Goal: Task Accomplishment & Management: Use online tool/utility

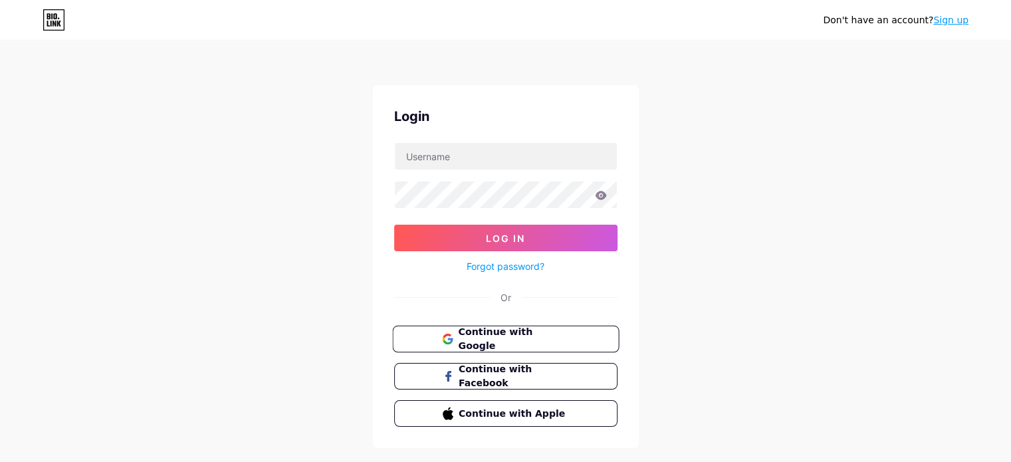
click at [496, 335] on span "Continue with Google" at bounding box center [513, 339] width 111 height 29
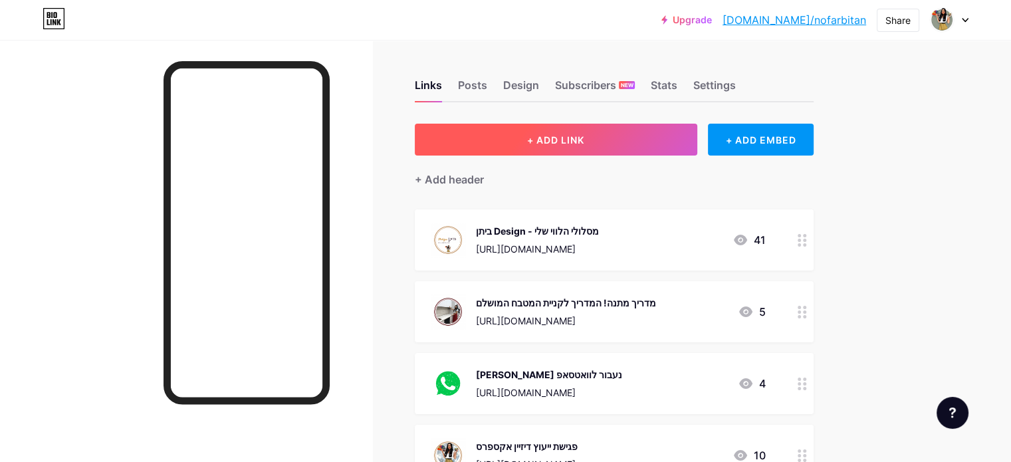
click at [584, 142] on span "+ ADD LINK" at bounding box center [555, 139] width 57 height 11
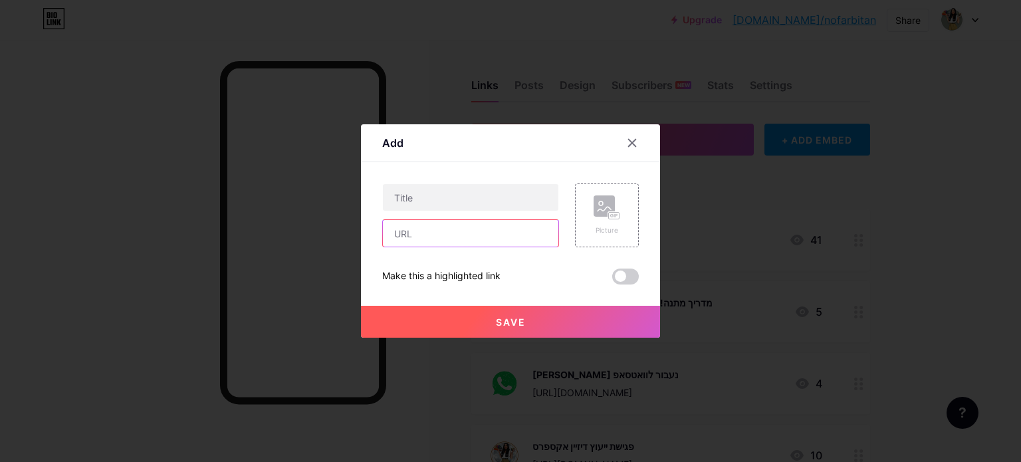
click at [436, 233] on input "text" at bounding box center [470, 233] width 175 height 27
paste input "[URL][DOMAIN_NAME][PERSON_NAME]"
type input "[URL][DOMAIN_NAME][PERSON_NAME]"
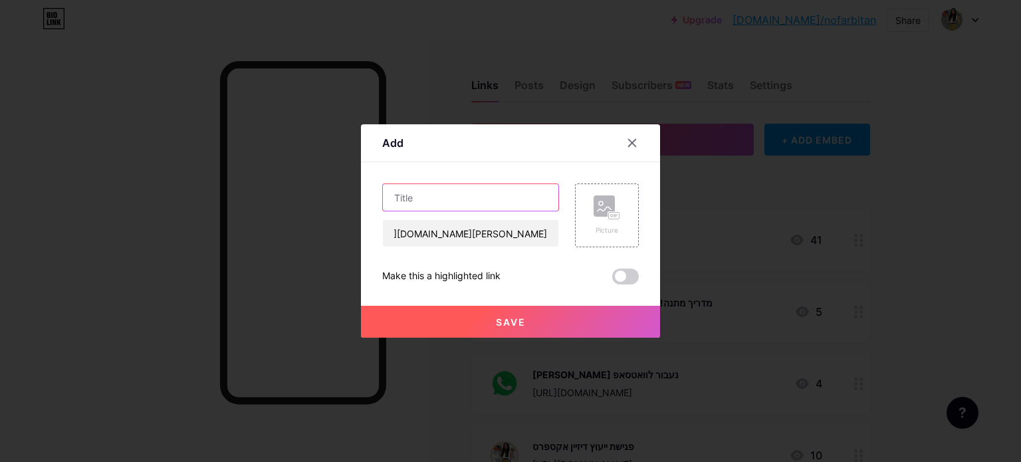
click at [447, 188] on input "text" at bounding box center [470, 197] width 175 height 27
paste input "הכתבה עלי במגזין מיס מנדלה"
type input "הכתבה עלי במגזין מיס מנדלה"
click at [594, 207] on rect at bounding box center [603, 205] width 21 height 21
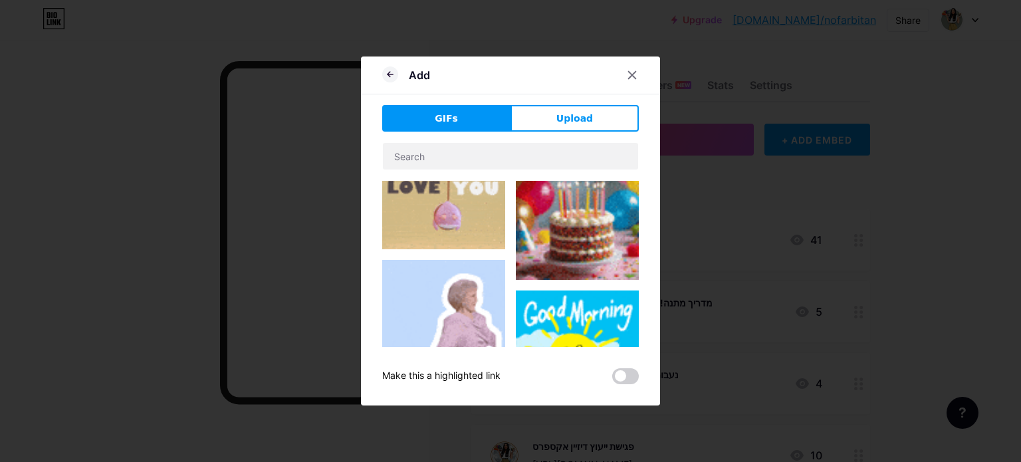
scroll to position [133, 0]
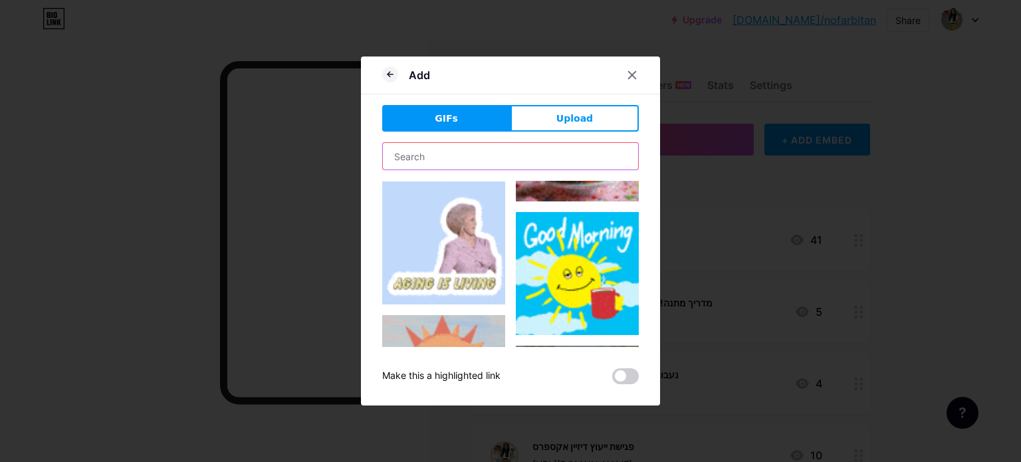
click at [470, 153] on input "text" at bounding box center [510, 156] width 255 height 27
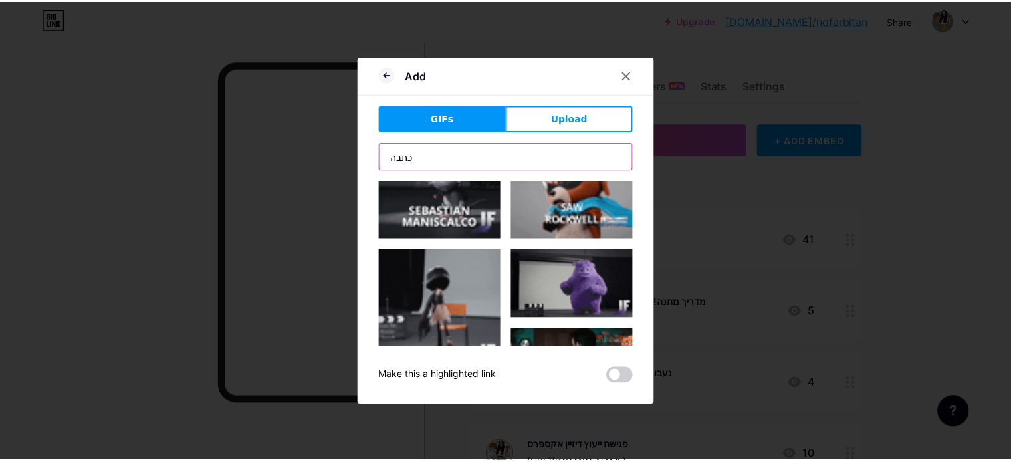
scroll to position [930, 0]
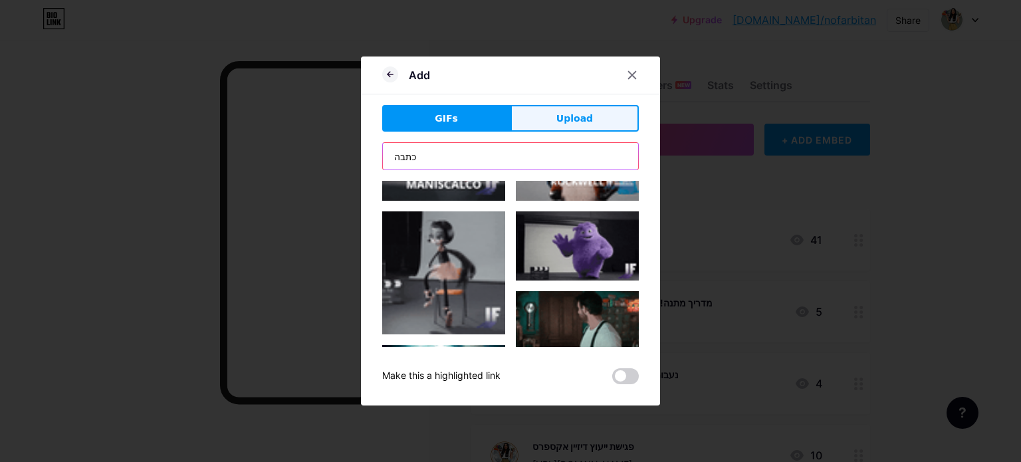
type input "כתבה"
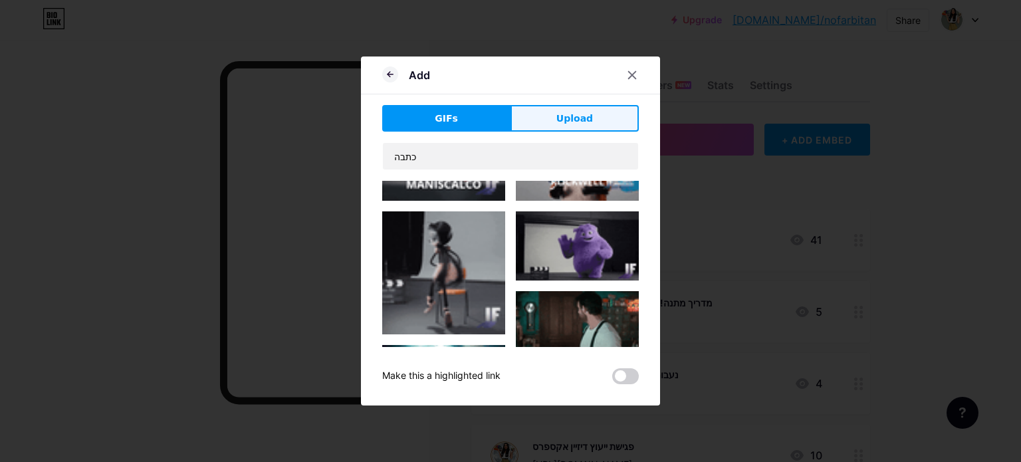
click at [529, 113] on button "Upload" at bounding box center [574, 118] width 128 height 27
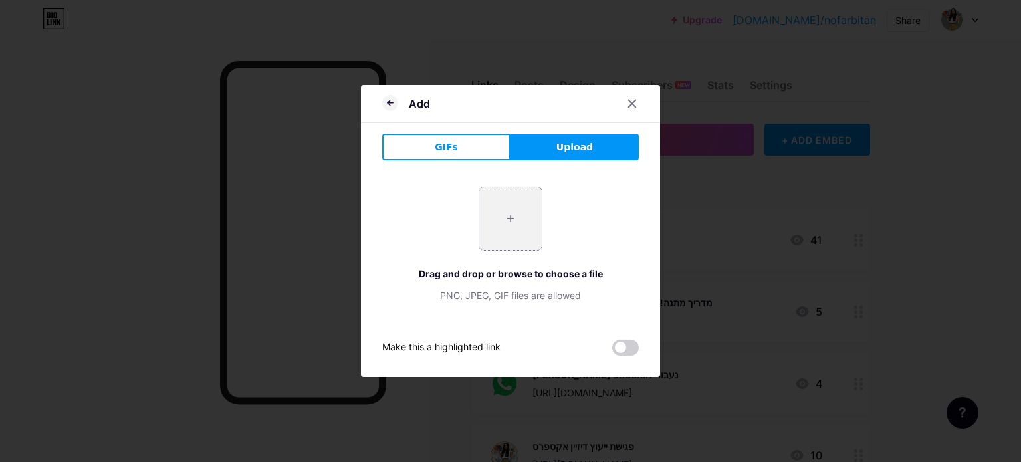
click at [508, 215] on input "file" at bounding box center [510, 218] width 62 height 62
type input "C:\fakepath\6ee5d06e-f327-43c2-8e09-b6e87522444c (2).jpg"
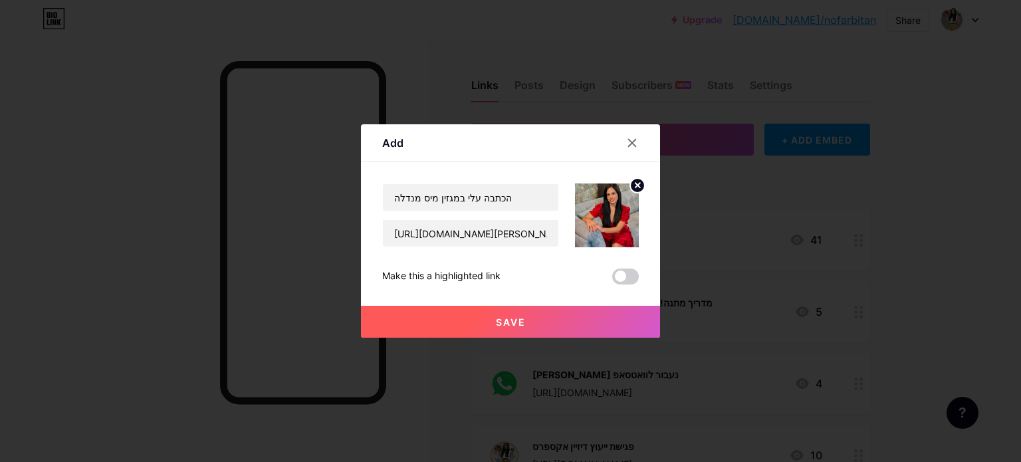
click at [510, 321] on span "Save" at bounding box center [511, 321] width 30 height 11
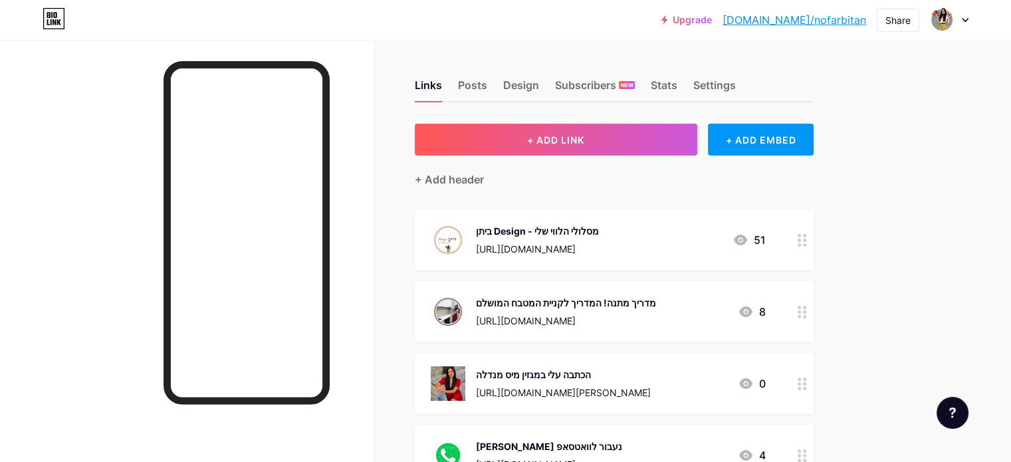
drag, startPoint x: 700, startPoint y: 377, endPoint x: 755, endPoint y: 333, distance: 70.5
click at [750, 399] on div "הכתבה עלי במגזין מיס מנדלה [URL][DOMAIN_NAME][PERSON_NAME] 0" at bounding box center [598, 383] width 335 height 35
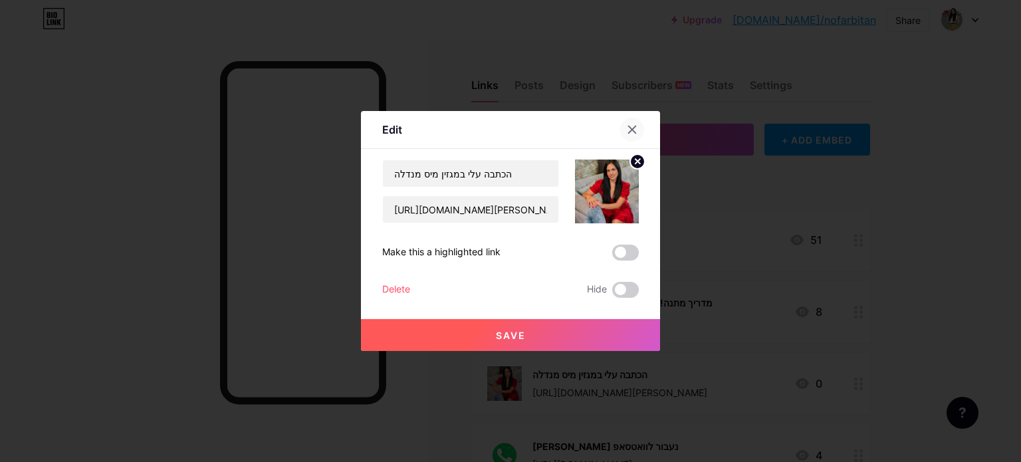
click at [627, 131] on icon at bounding box center [632, 129] width 11 height 11
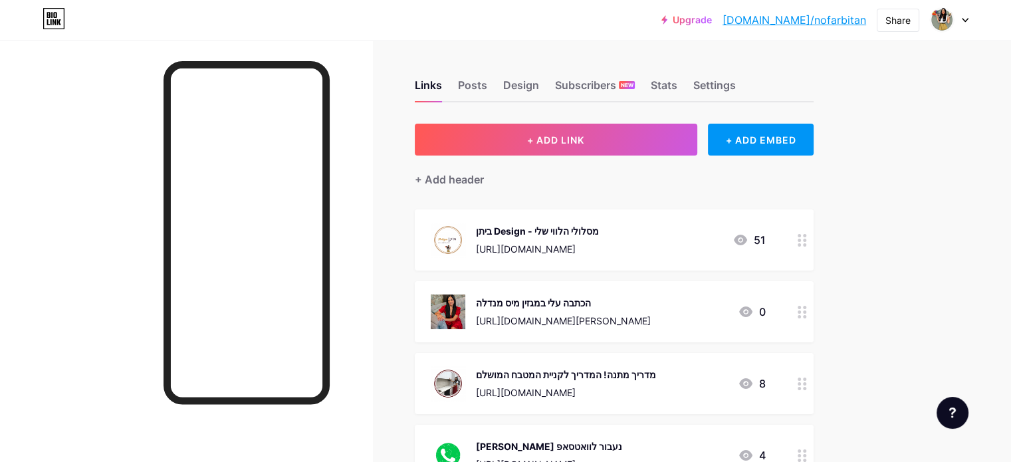
click at [591, 318] on div "[URL][DOMAIN_NAME][PERSON_NAME]" at bounding box center [563, 321] width 175 height 14
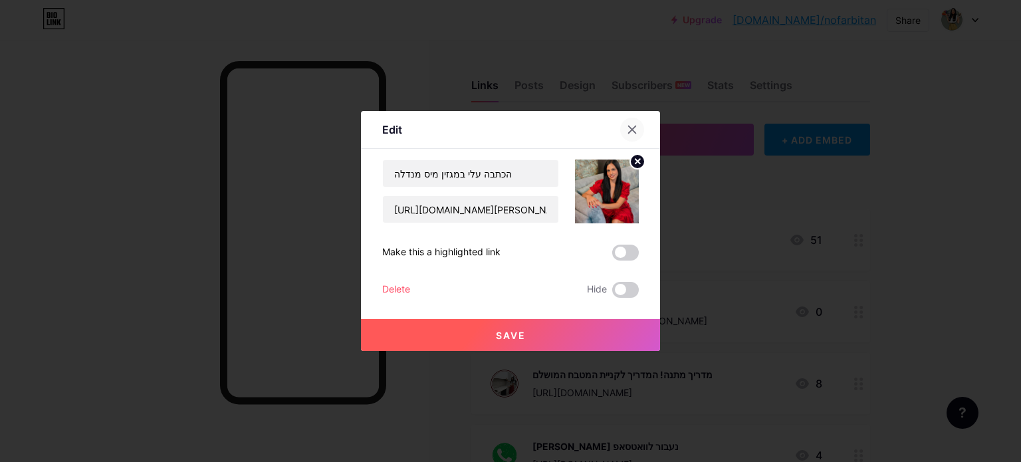
click at [629, 127] on icon at bounding box center [632, 129] width 7 height 7
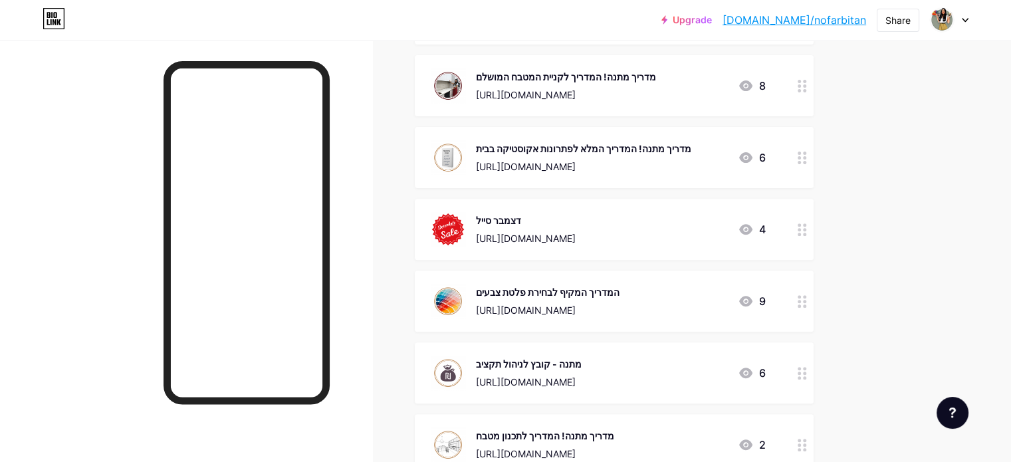
scroll to position [465, 0]
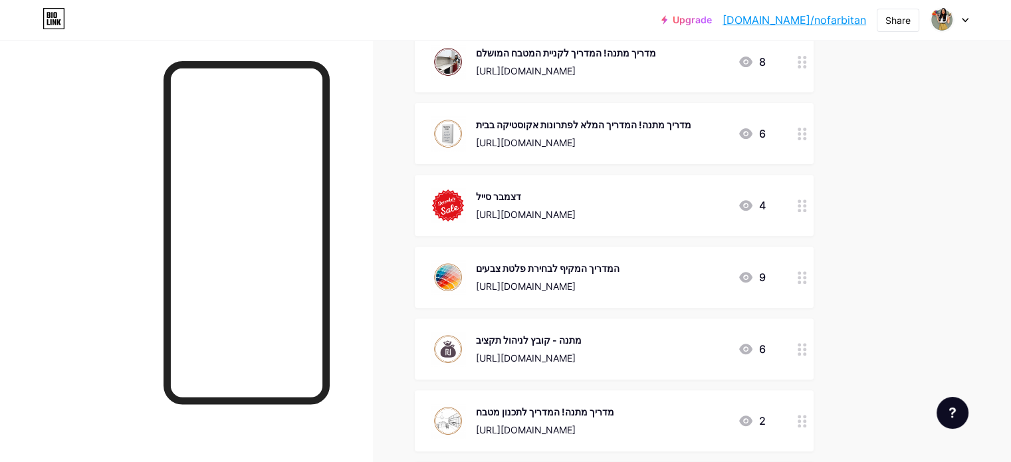
click at [813, 212] on div at bounding box center [802, 205] width 23 height 61
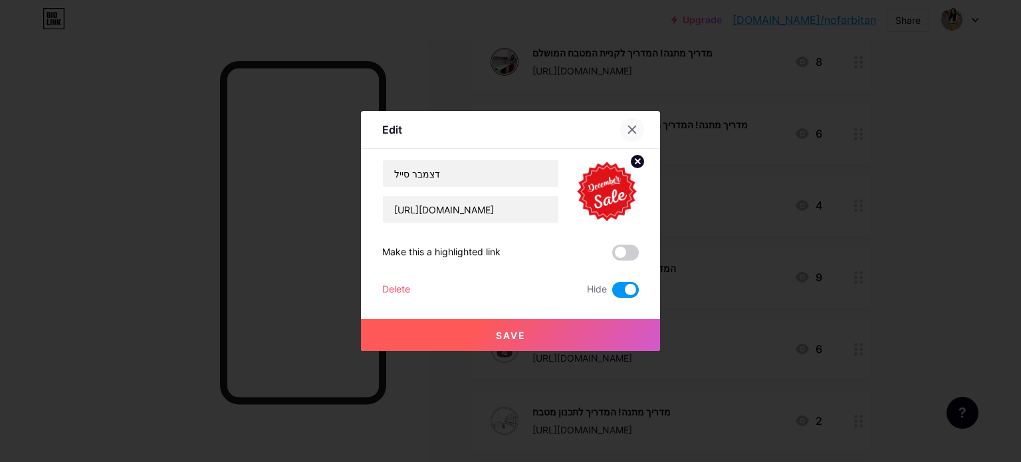
click at [621, 128] on div at bounding box center [632, 130] width 24 height 24
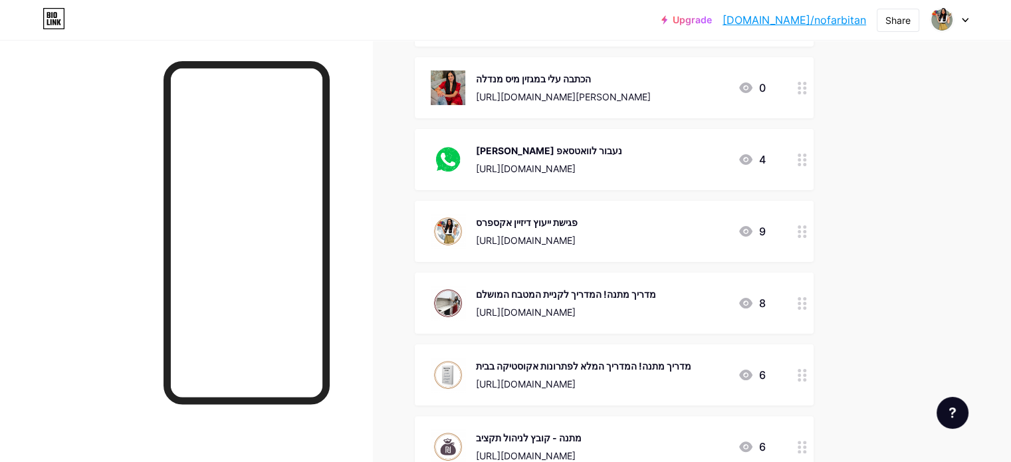
scroll to position [199, 0]
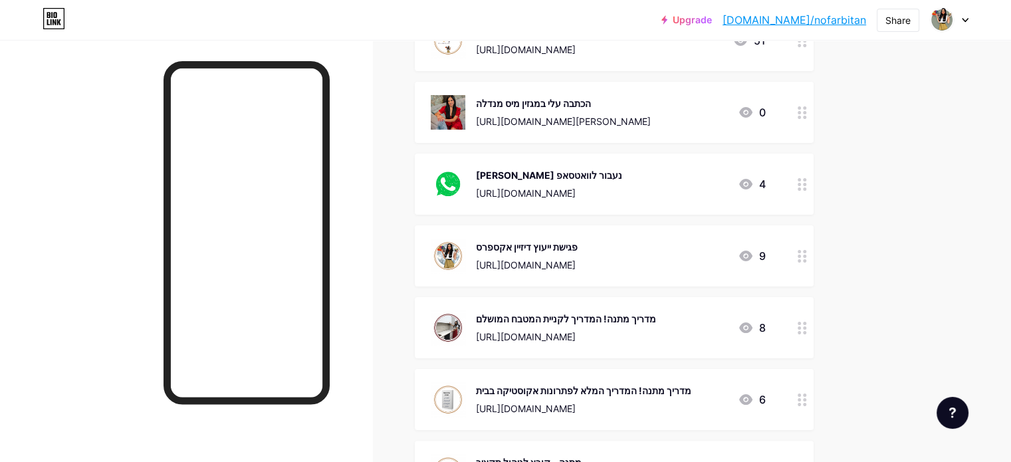
click at [765, 107] on div "הכתבה עלי במגזין מיס מנדלה [URL][DOMAIN_NAME][PERSON_NAME] 0" at bounding box center [598, 112] width 335 height 35
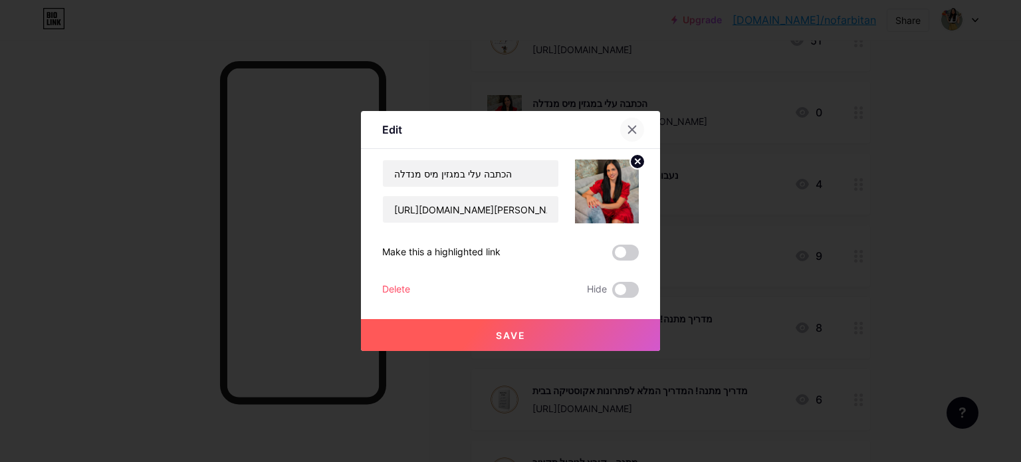
click at [620, 132] on div at bounding box center [632, 130] width 24 height 24
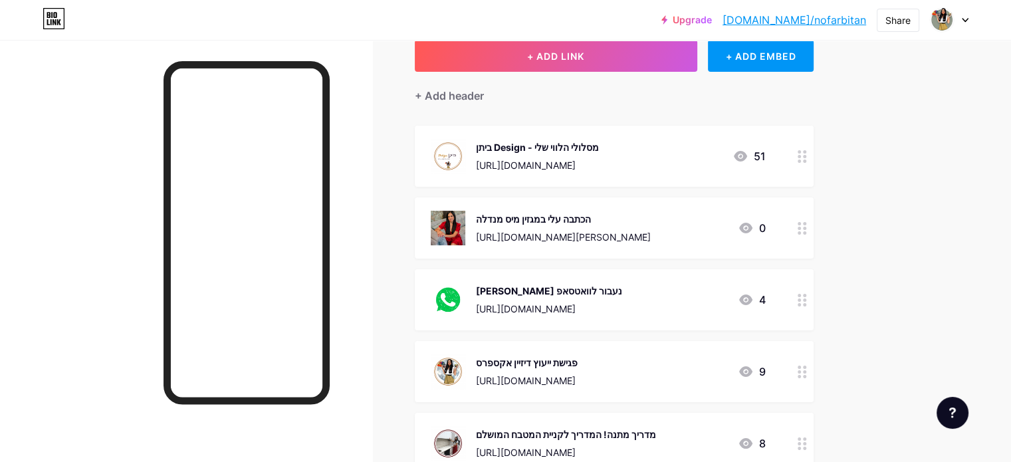
scroll to position [66, 0]
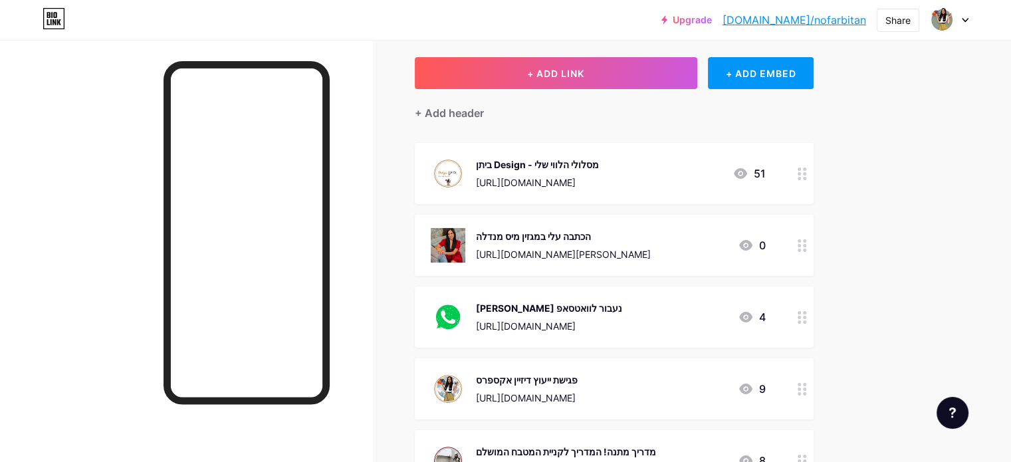
click at [726, 171] on div "ביתן Design - מסלולי הלווי שלי [URL][DOMAIN_NAME] 51" at bounding box center [598, 173] width 335 height 35
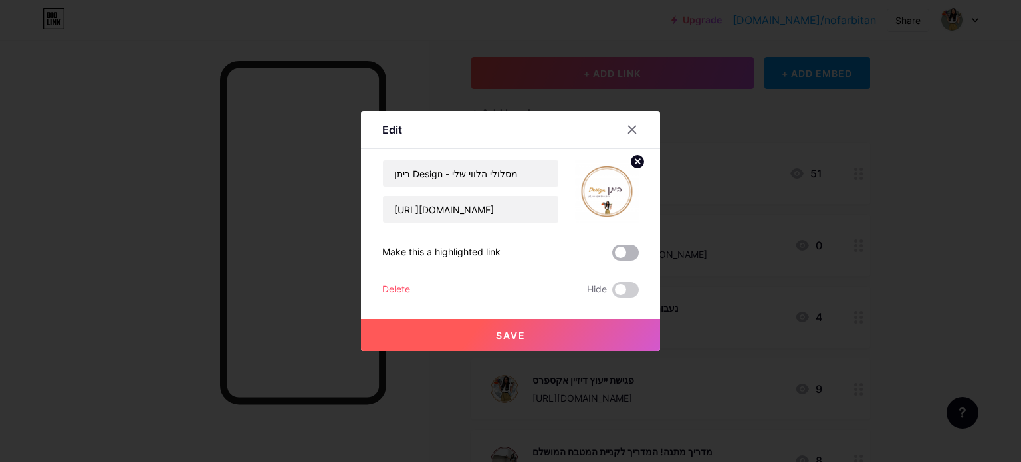
click at [613, 257] on span at bounding box center [625, 253] width 27 height 16
click at [612, 256] on input "checkbox" at bounding box center [612, 256] width 0 height 0
click at [629, 132] on icon at bounding box center [632, 129] width 7 height 7
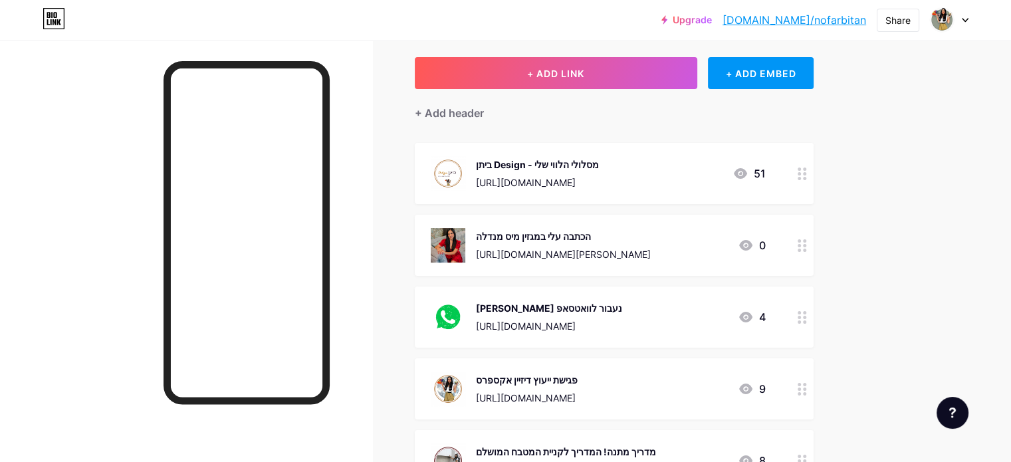
click at [712, 171] on div "ביתן Design - מסלולי הלווי שלי [URL][DOMAIN_NAME] 51" at bounding box center [598, 173] width 335 height 35
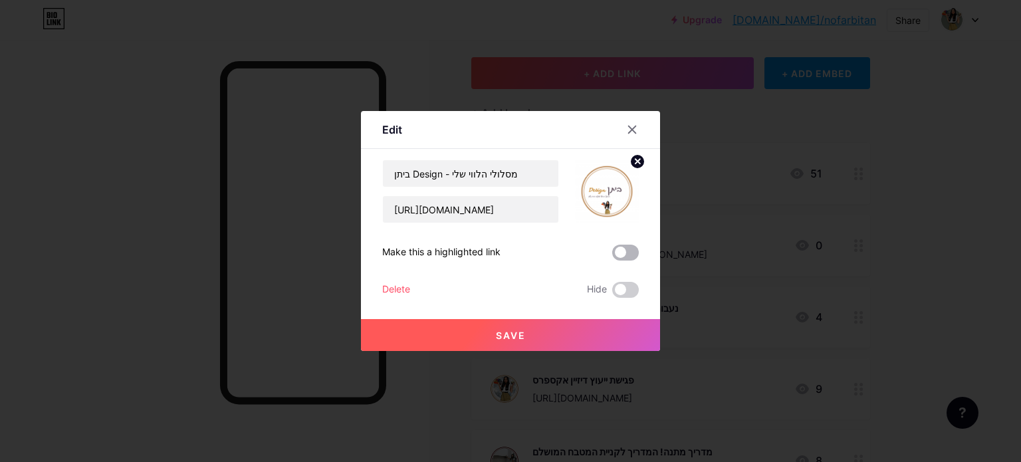
click at [617, 249] on span at bounding box center [625, 253] width 27 height 16
click at [612, 256] on input "checkbox" at bounding box center [612, 256] width 0 height 0
click at [513, 338] on span "Save" at bounding box center [511, 335] width 30 height 11
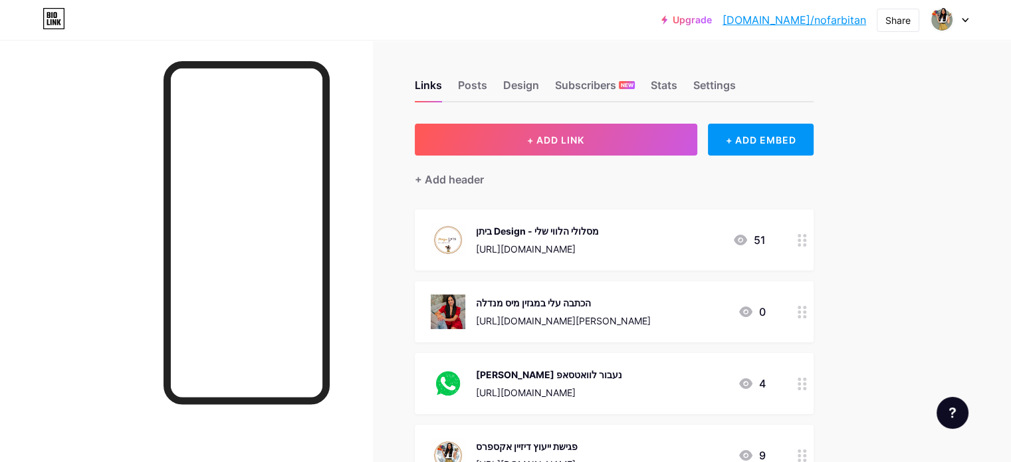
scroll to position [404, 0]
